Goal: Information Seeking & Learning: Learn about a topic

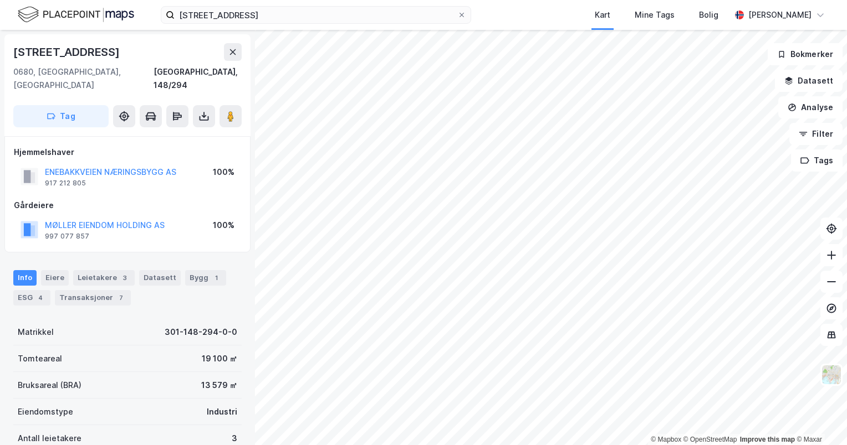
click at [465, 18] on span at bounding box center [461, 15] width 9 height 9
click at [457, 18] on input "[STREET_ADDRESS]" at bounding box center [316, 15] width 283 height 17
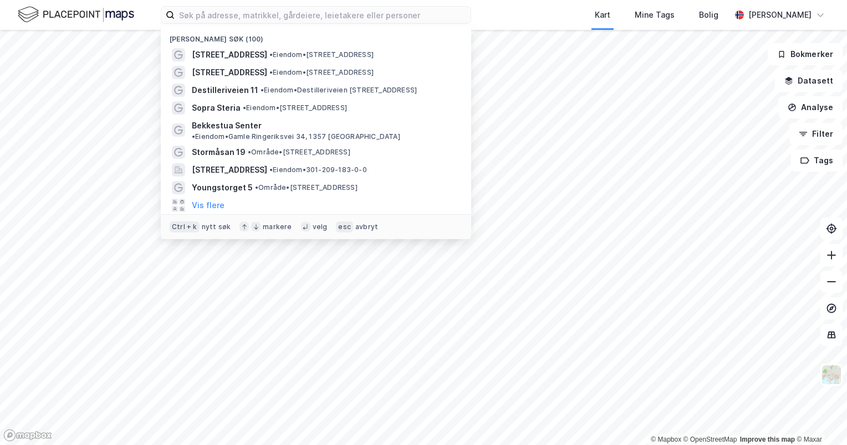
click at [512, 9] on div "Nylige søk (100) [STREET_ADDRESS] • Eiendom • [STREET_ADDRESS] • Eiendom • [STR…" at bounding box center [423, 15] width 847 height 30
click at [275, 17] on input at bounding box center [323, 15] width 296 height 17
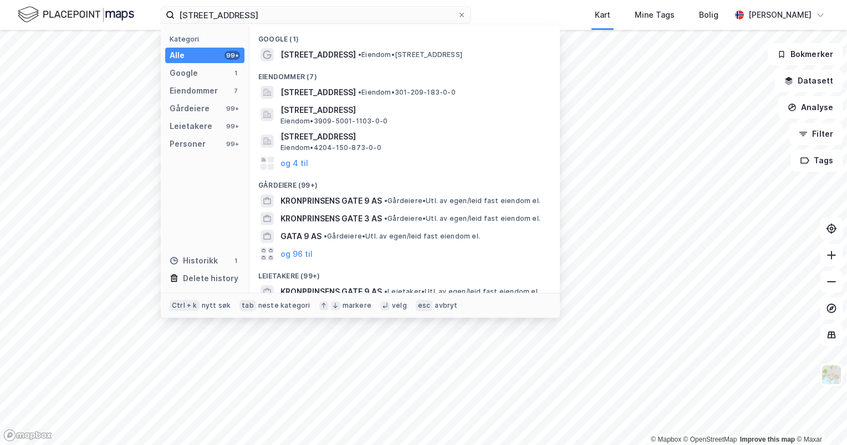
click at [284, 49] on span "[STREET_ADDRESS]" at bounding box center [317, 54] width 75 height 13
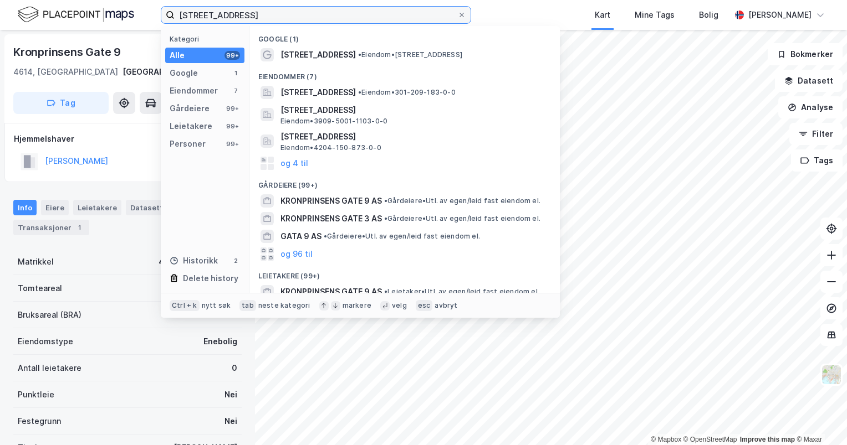
click at [271, 21] on input "[STREET_ADDRESS]" at bounding box center [316, 15] width 283 height 17
click at [328, 91] on span "[STREET_ADDRESS]" at bounding box center [317, 92] width 75 height 13
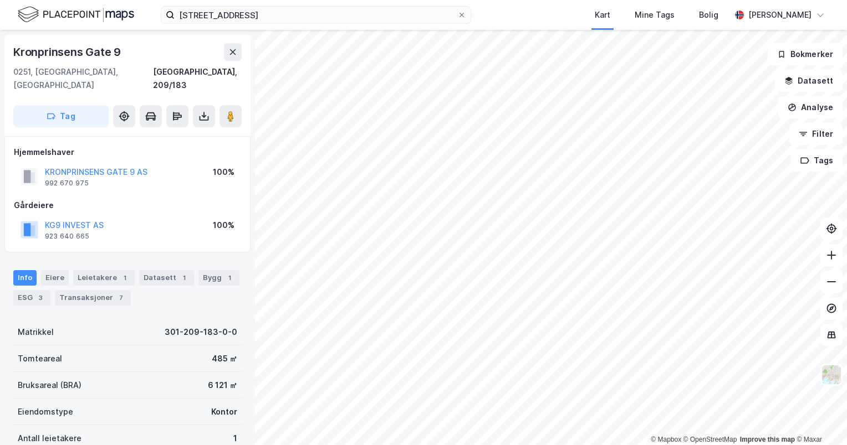
click at [100, 290] on div "Transaksjoner 7" at bounding box center [93, 298] width 76 height 16
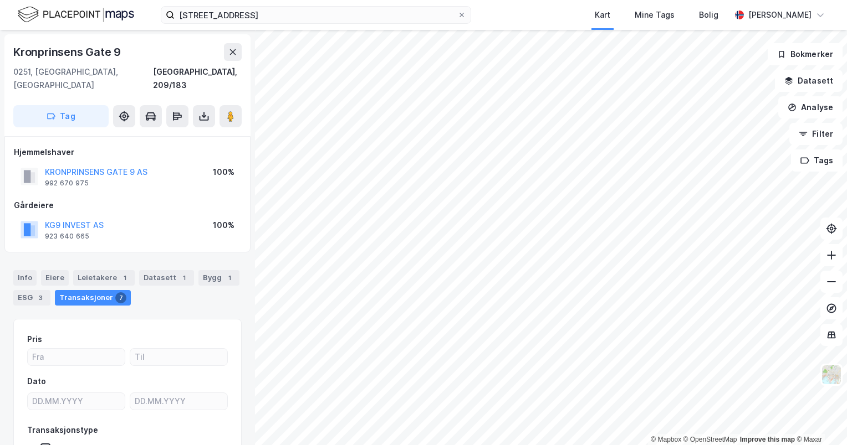
click at [106, 270] on div "Leietakere 1" at bounding box center [104, 278] width 62 height 16
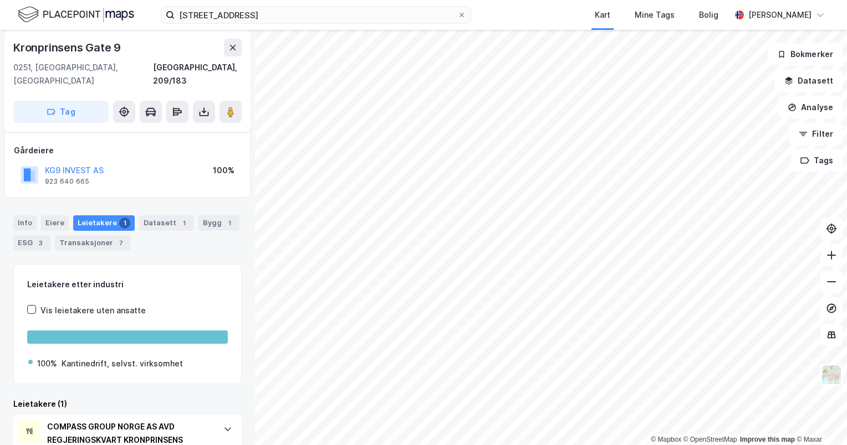
scroll to position [97, 0]
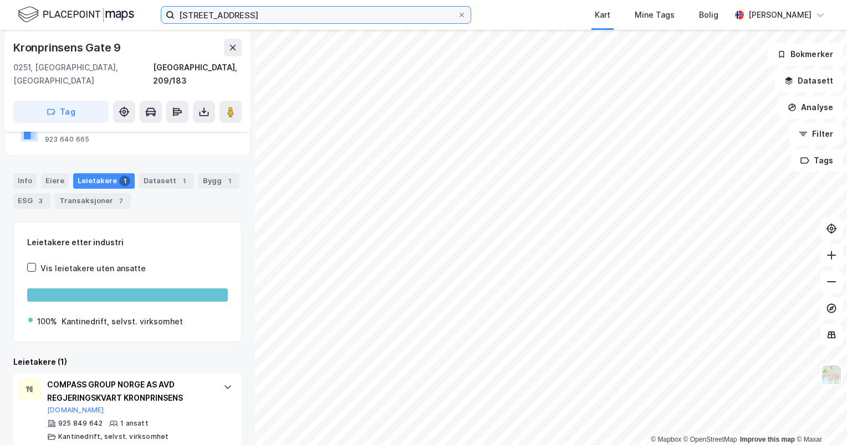
click at [331, 17] on input "[STREET_ADDRESS]" at bounding box center [316, 15] width 283 height 17
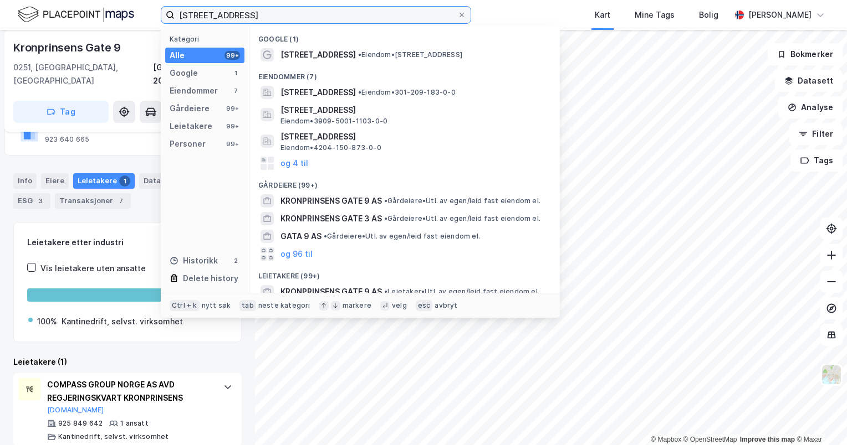
click at [331, 17] on input "[STREET_ADDRESS]" at bounding box center [316, 15] width 283 height 17
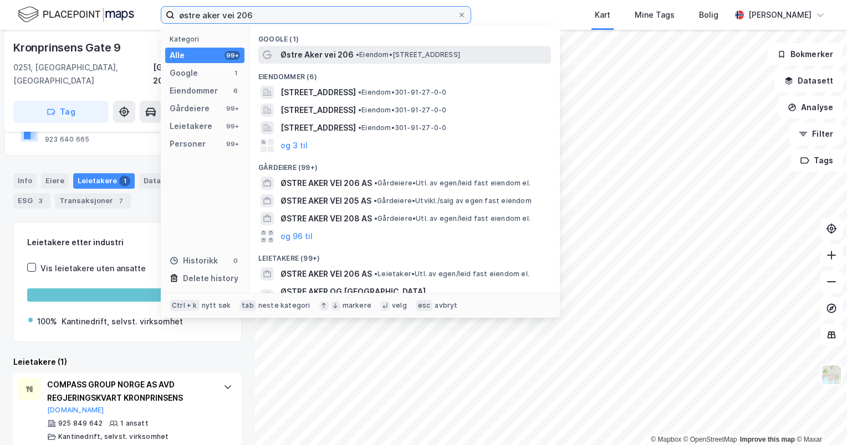
type input "østre aker vei 206"
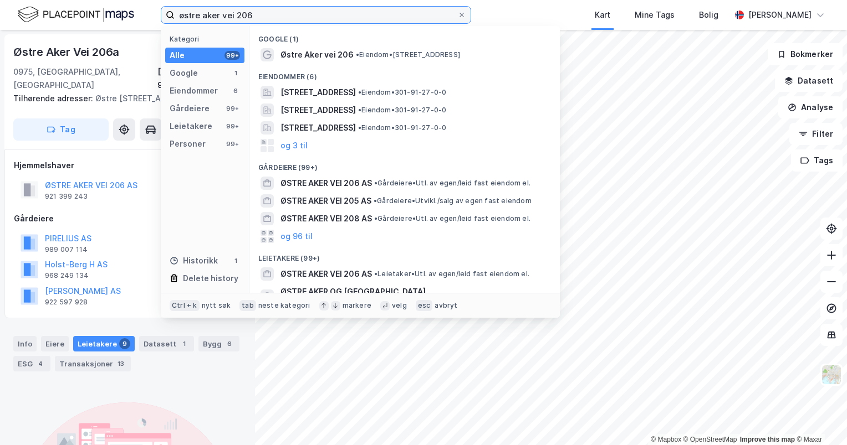
click at [264, 16] on input "østre aker vei 206" at bounding box center [316, 15] width 283 height 17
